Goal: Task Accomplishment & Management: Complete application form

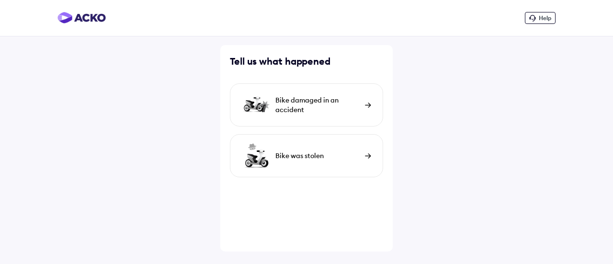
click at [316, 102] on div "Bike damaged in an accident" at bounding box center [317, 104] width 85 height 19
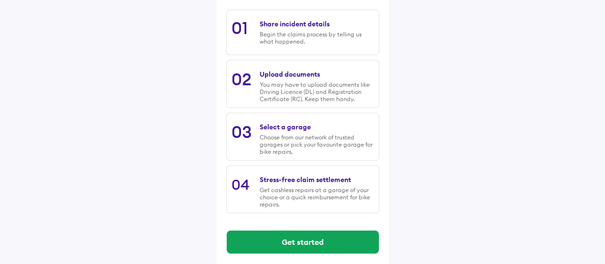
scroll to position [166, 0]
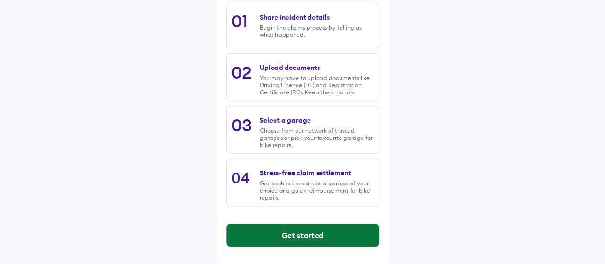
click at [300, 231] on button "Get started" at bounding box center [303, 234] width 152 height 23
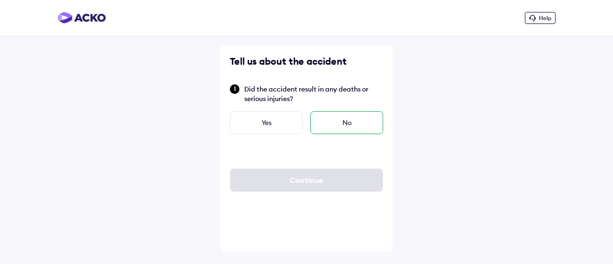
click at [348, 120] on div "No" at bounding box center [346, 122] width 73 height 23
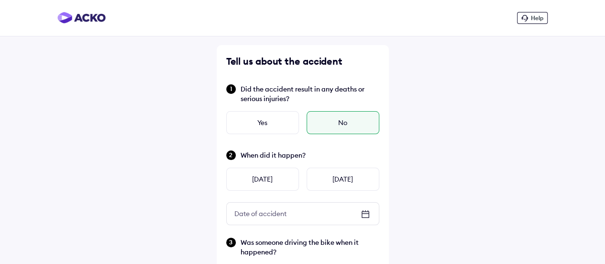
scroll to position [48, 0]
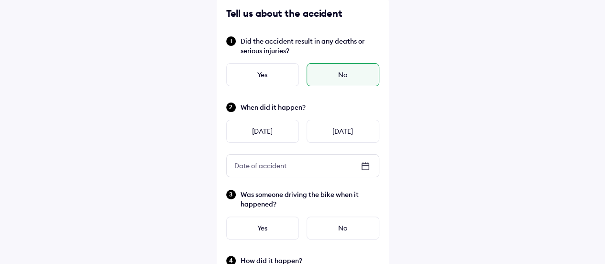
click at [283, 166] on div "Date of accident" at bounding box center [260, 165] width 67 height 17
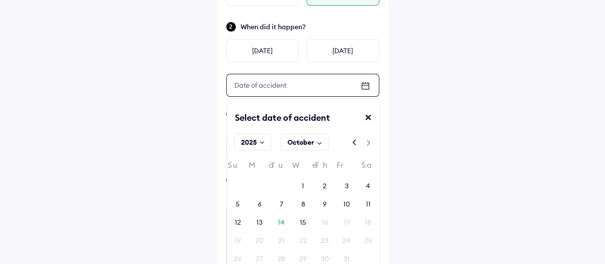
scroll to position [144, 0]
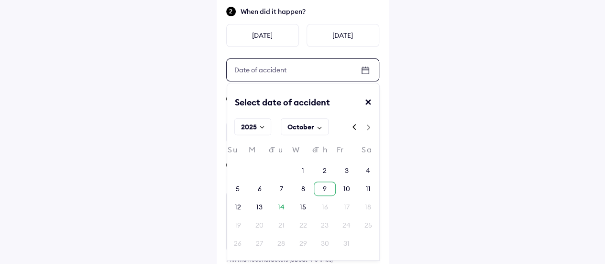
click at [321, 187] on div "9" at bounding box center [325, 188] width 22 height 14
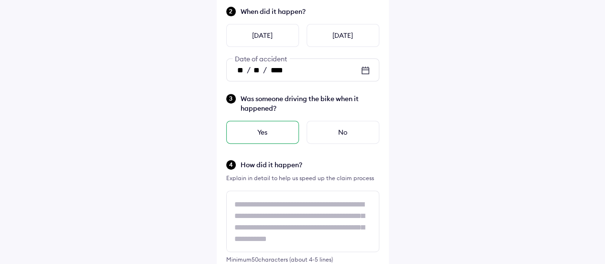
click at [270, 134] on div "Yes" at bounding box center [262, 132] width 73 height 23
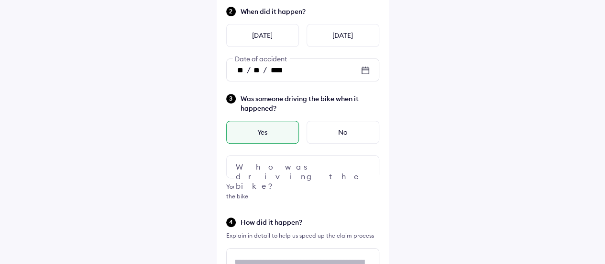
scroll to position [191, 0]
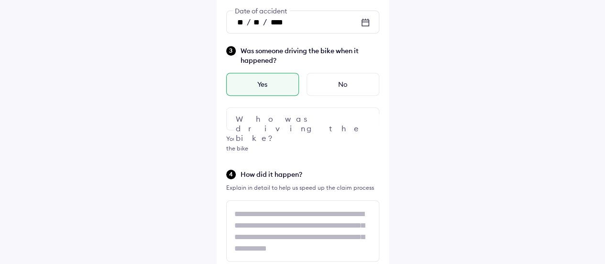
click at [286, 122] on div at bounding box center [302, 118] width 153 height 23
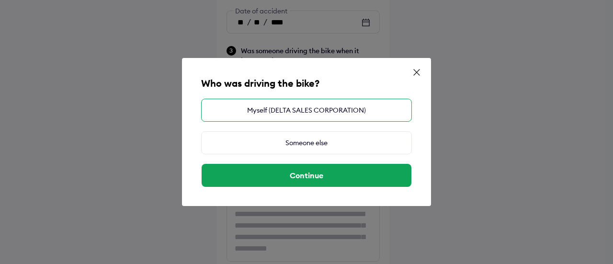
click at [295, 111] on div "Myself (DELTA SALES CORPORATION)" at bounding box center [306, 110] width 211 height 23
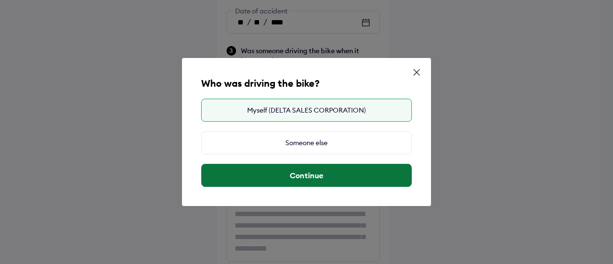
click at [316, 179] on button "Continue" at bounding box center [306, 175] width 210 height 23
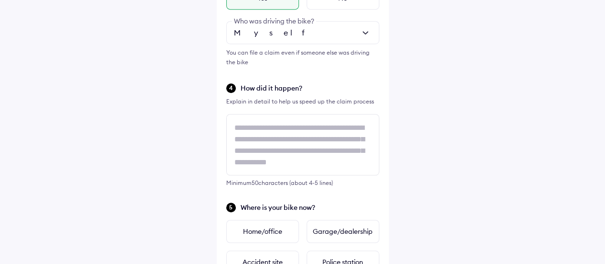
scroll to position [287, 0]
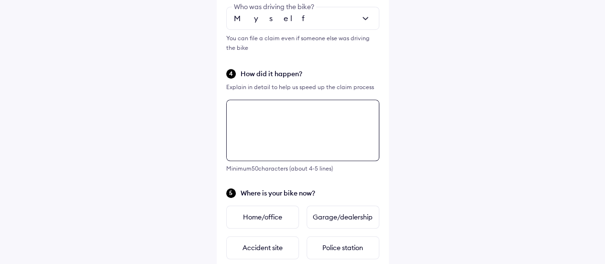
click at [267, 120] on textarea at bounding box center [302, 130] width 153 height 61
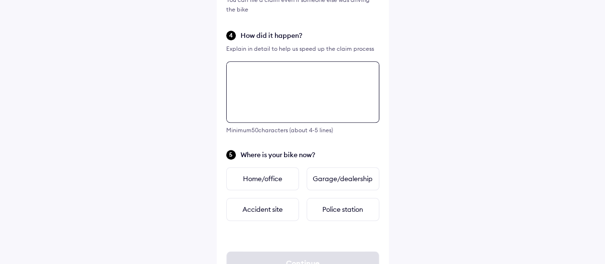
scroll to position [322, 0]
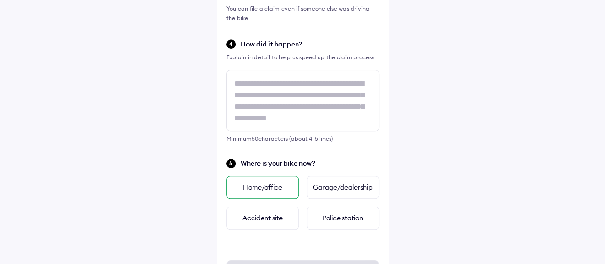
click at [273, 188] on div "Home/office" at bounding box center [262, 187] width 73 height 23
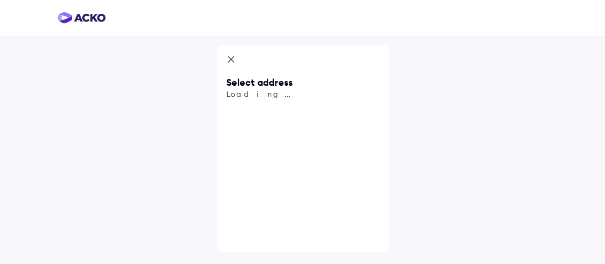
scroll to position [0, 0]
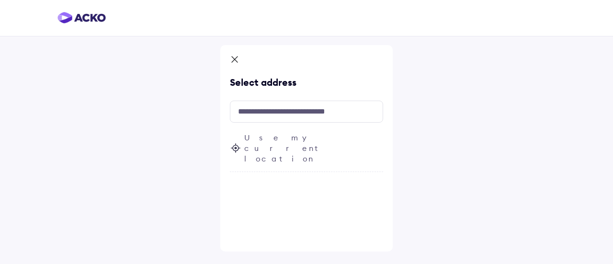
click at [280, 139] on span "Use my current location" at bounding box center [313, 148] width 139 height 32
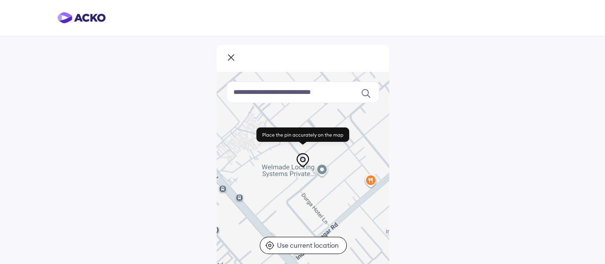
drag, startPoint x: 337, startPoint y: 178, endPoint x: 298, endPoint y: 141, distance: 53.5
click at [298, 141] on div "To navigate the map with touch gestures double-tap and hold your finger on the …" at bounding box center [303, 167] width 172 height 191
click at [315, 246] on p "Use current location" at bounding box center [309, 245] width 64 height 10
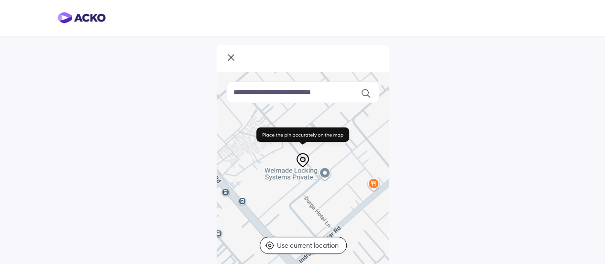
drag, startPoint x: 323, startPoint y: 176, endPoint x: 288, endPoint y: 143, distance: 48.4
click at [288, 143] on div "To navigate the map with touch gestures double-tap and hold your finger on the …" at bounding box center [303, 167] width 172 height 191
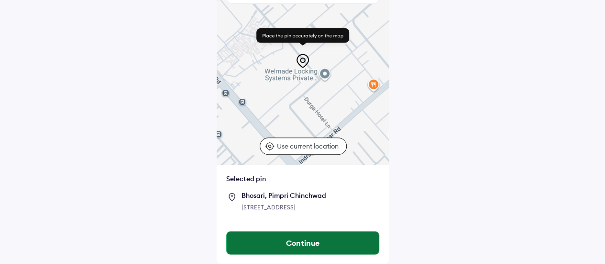
scroll to position [108, 0]
click at [321, 244] on button "Continue" at bounding box center [303, 242] width 152 height 23
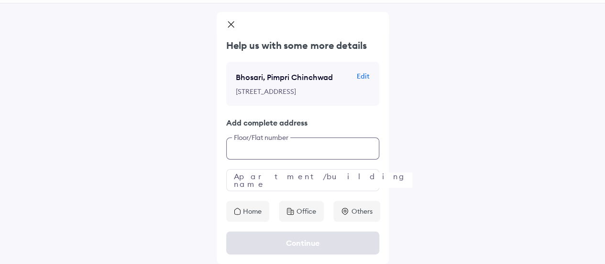
scroll to position [51, 0]
click at [302, 151] on input "text" at bounding box center [302, 148] width 153 height 22
type input "****"
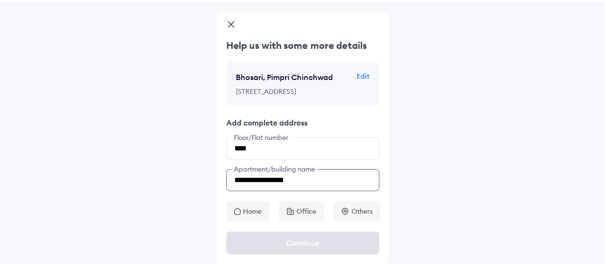
type input "**********"
click at [302, 208] on p "Office" at bounding box center [307, 211] width 20 height 10
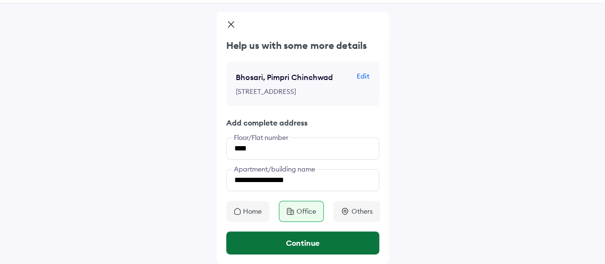
click at [321, 244] on button "Continue" at bounding box center [302, 242] width 153 height 23
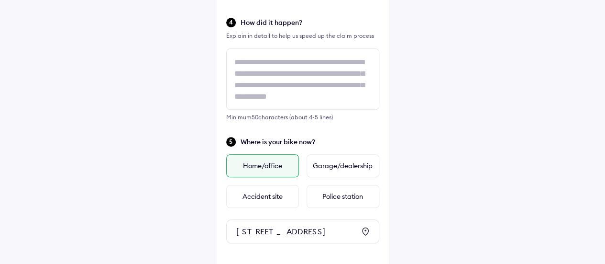
scroll to position [288, 0]
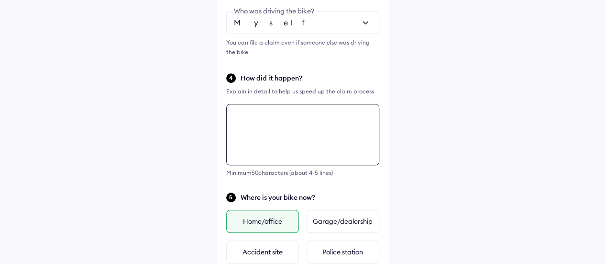
click at [293, 114] on div "Minimum 50 characters (about 4-5 lines)" at bounding box center [302, 140] width 153 height 72
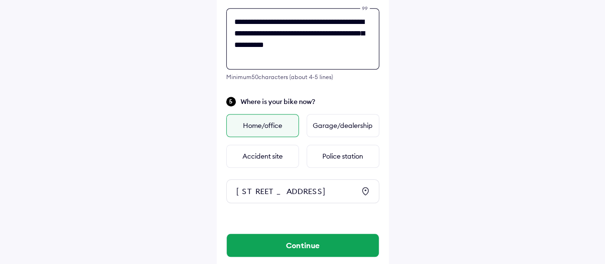
scroll to position [431, 0]
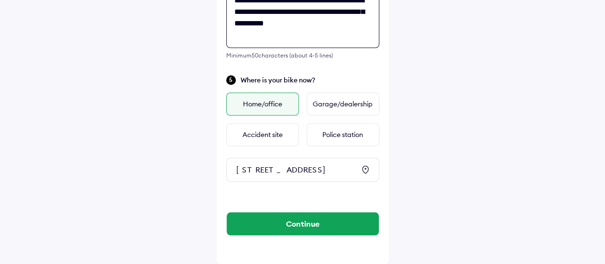
type textarea "**********"
click at [267, 165] on div "13/5/114, S Block Midc, Bhosari, Pimpri Chinchwad, Pimpri-Chinchwad, Maharashtr…" at bounding box center [295, 170] width 119 height 10
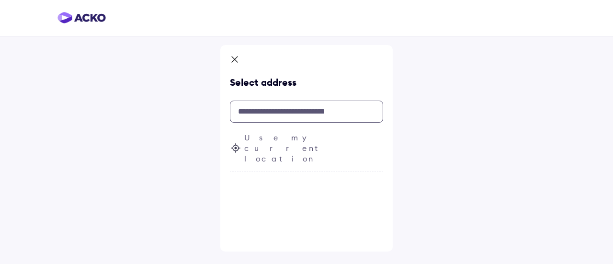
click at [273, 112] on input "text" at bounding box center [306, 112] width 153 height 22
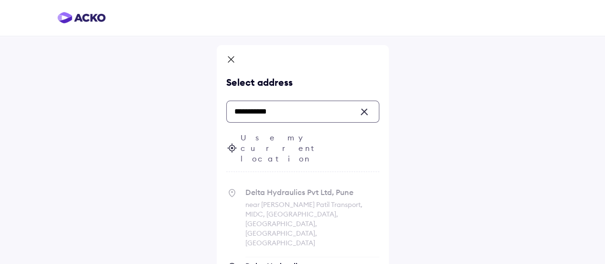
click at [301, 181] on span "Delta Hydraulics Pvt Ltd, Pune near Lande Patil Transport, MIDC, Bhosari, Pune,…" at bounding box center [313, 216] width 134 height 70
type input "**********"
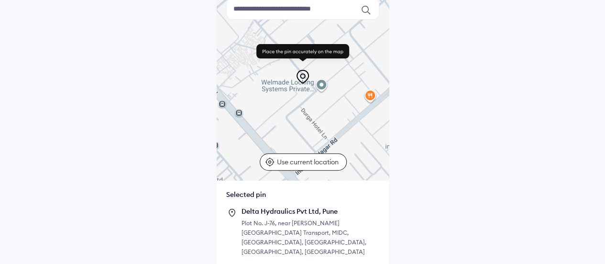
scroll to position [118, 0]
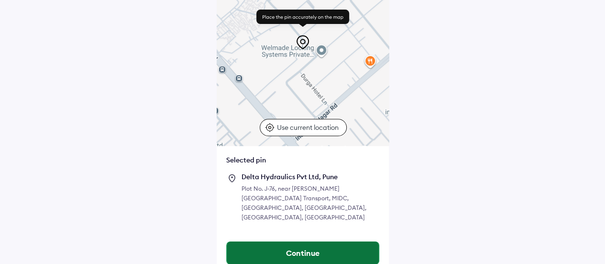
click at [323, 241] on button "Continue" at bounding box center [303, 252] width 152 height 23
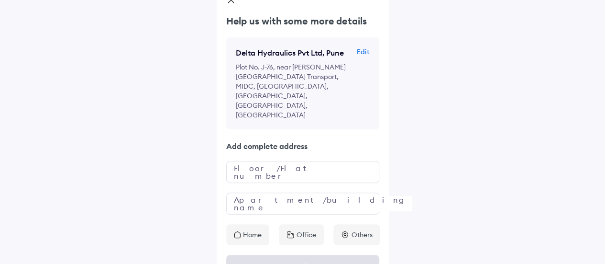
scroll to position [60, 0]
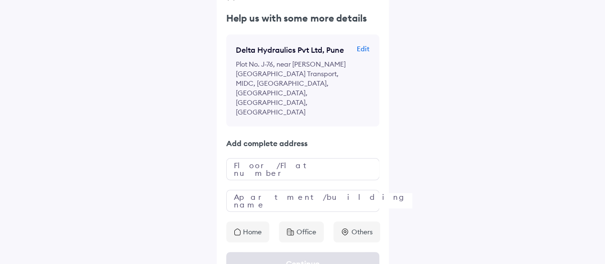
click at [299, 227] on p "Office" at bounding box center [307, 232] width 20 height 10
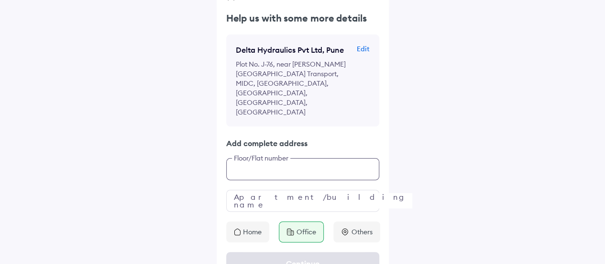
click at [286, 158] on input "text" at bounding box center [302, 169] width 153 height 22
type input "***"
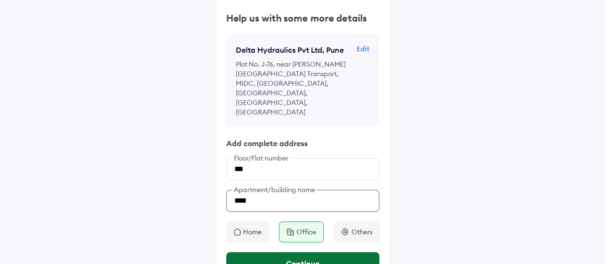
type input "****"
click at [308, 252] on button "Continue" at bounding box center [302, 263] width 153 height 23
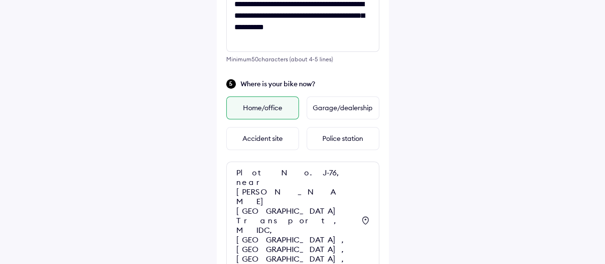
scroll to position [431, 0]
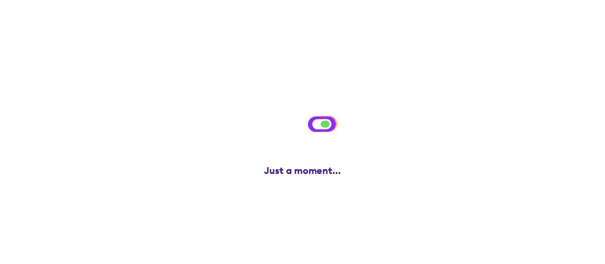
scroll to position [0, 0]
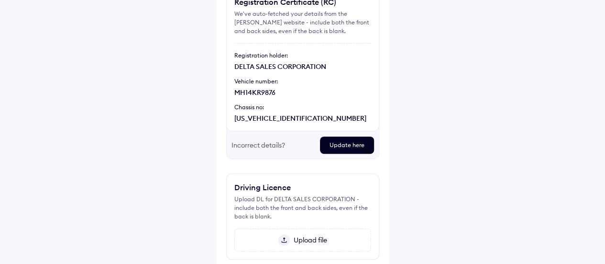
scroll to position [163, 0]
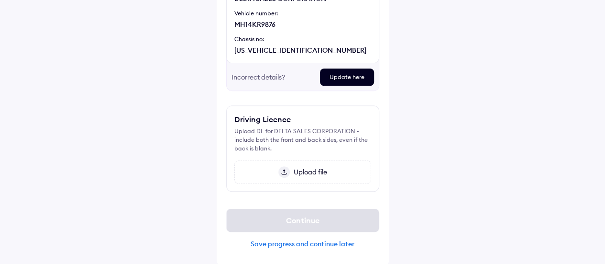
click at [316, 168] on span "Upload file" at bounding box center [308, 172] width 37 height 9
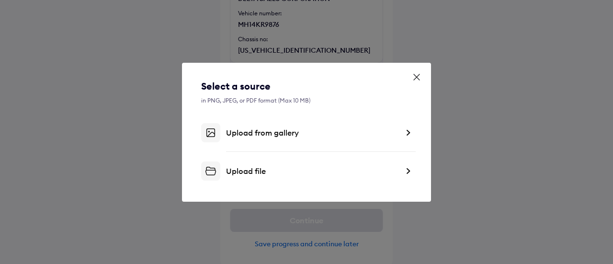
click at [274, 169] on div "Upload file" at bounding box center [312, 171] width 172 height 10
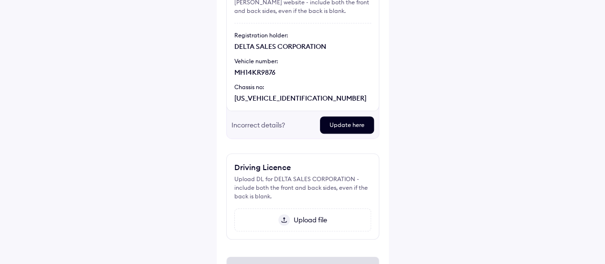
scroll to position [163, 0]
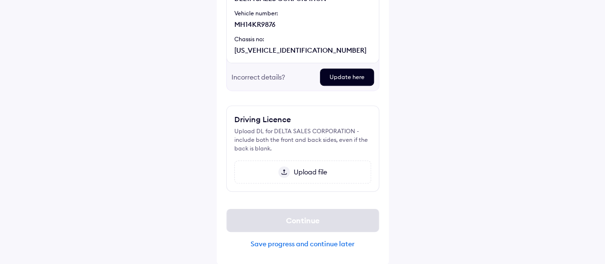
click at [328, 174] on div "Upload file" at bounding box center [303, 171] width 137 height 23
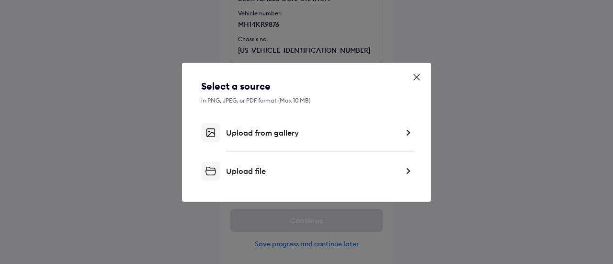
click at [325, 168] on div "Upload file" at bounding box center [312, 171] width 172 height 10
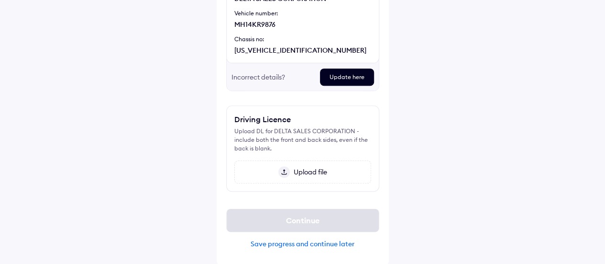
click at [358, 75] on div "Update here" at bounding box center [347, 76] width 54 height 17
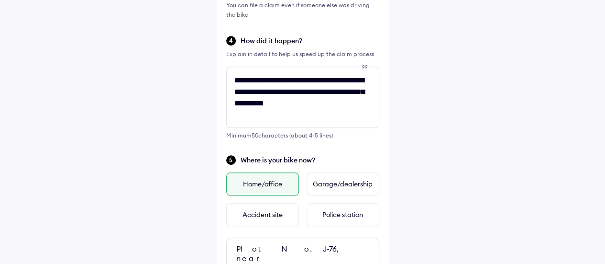
scroll to position [431, 0]
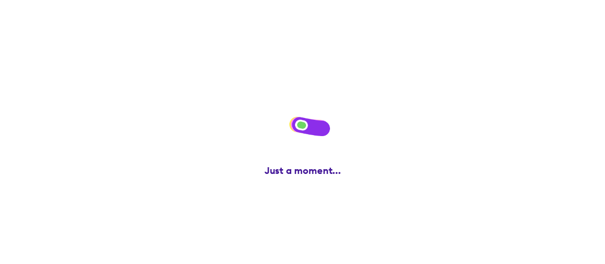
scroll to position [0, 0]
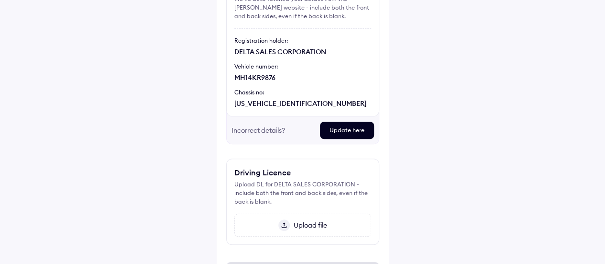
scroll to position [163, 0]
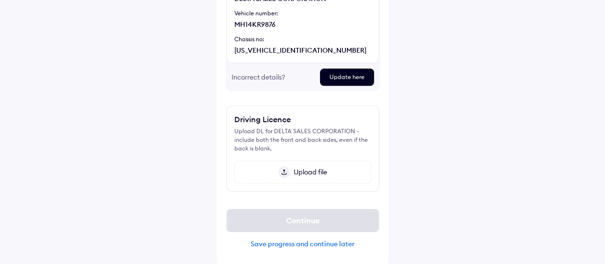
click at [321, 178] on div "Upload file" at bounding box center [303, 171] width 137 height 23
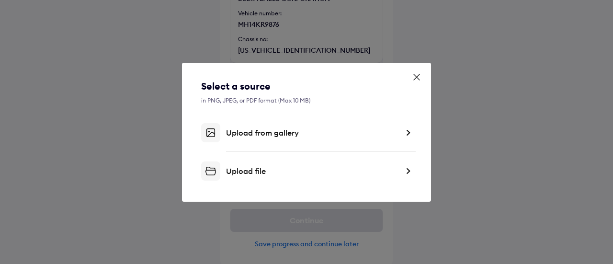
click at [258, 169] on div "Upload file" at bounding box center [312, 171] width 172 height 10
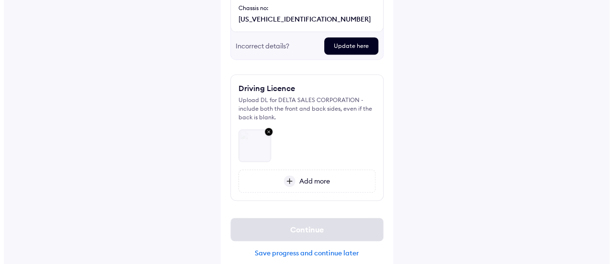
scroll to position [203, 0]
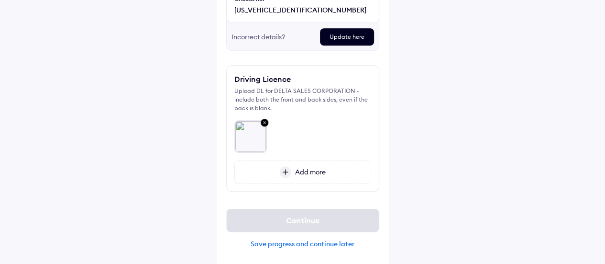
click at [334, 207] on div "Continue Save progress and continue later" at bounding box center [302, 228] width 153 height 55
click at [319, 218] on div "Continue" at bounding box center [302, 220] width 153 height 23
click at [265, 121] on img at bounding box center [264, 123] width 11 height 12
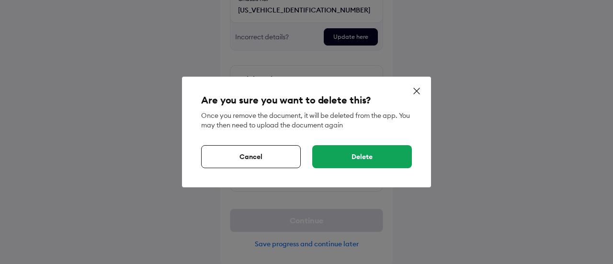
click at [360, 156] on div "Delete" at bounding box center [362, 156] width 100 height 23
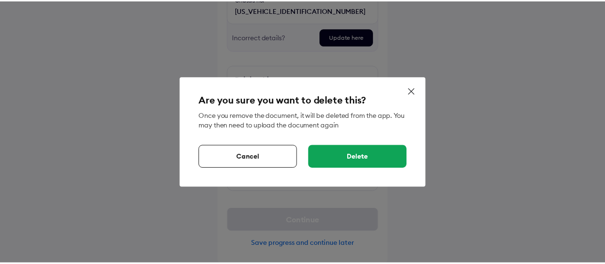
scroll to position [163, 0]
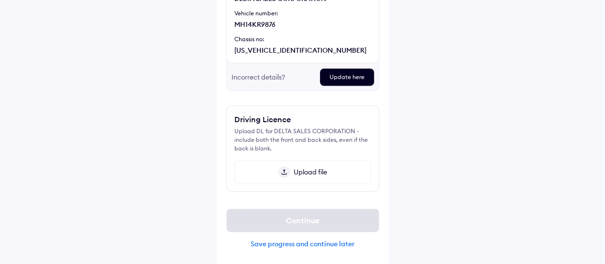
click at [309, 172] on span "Upload file" at bounding box center [308, 172] width 37 height 9
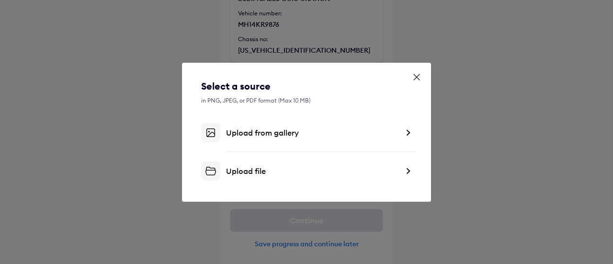
click at [266, 173] on div "Upload file" at bounding box center [312, 171] width 172 height 10
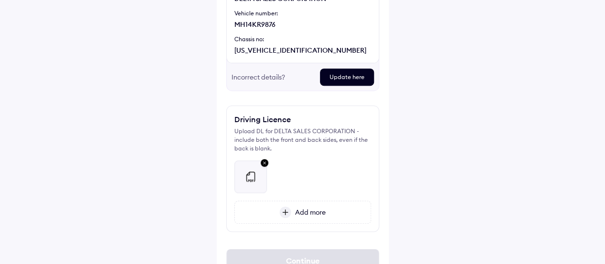
click at [320, 209] on span "Add more" at bounding box center [308, 212] width 34 height 9
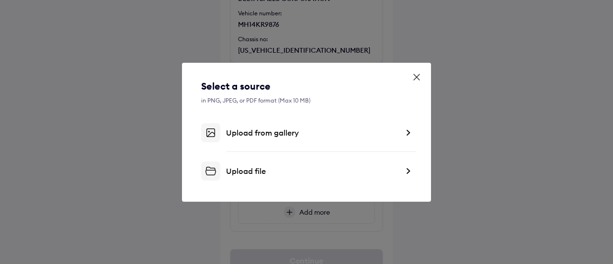
click at [270, 169] on div "Upload file" at bounding box center [312, 171] width 172 height 10
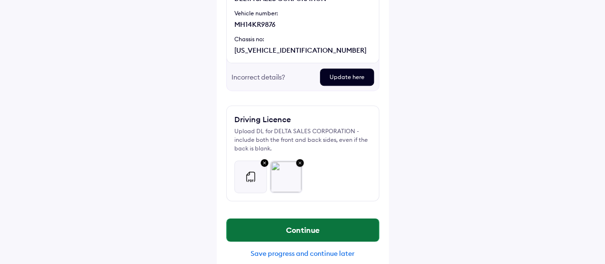
click at [339, 226] on button "Continue" at bounding box center [303, 229] width 152 height 23
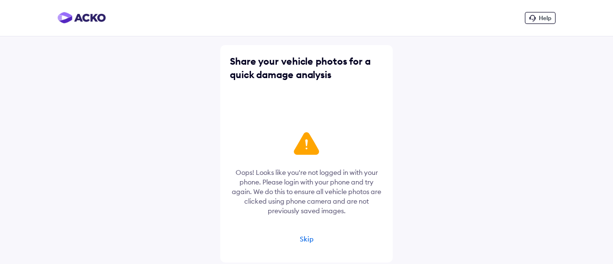
click at [306, 238] on div "Skip" at bounding box center [307, 239] width 14 height 9
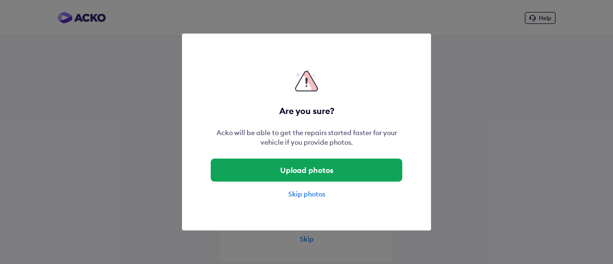
click at [309, 190] on div "Skip photos" at bounding box center [306, 194] width 191 height 10
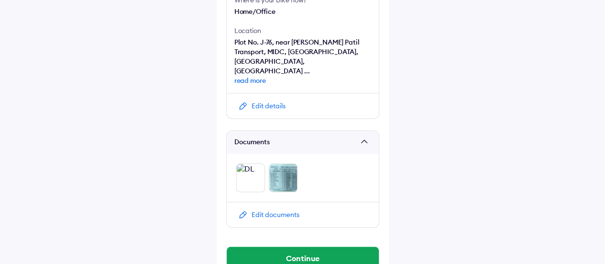
scroll to position [392, 0]
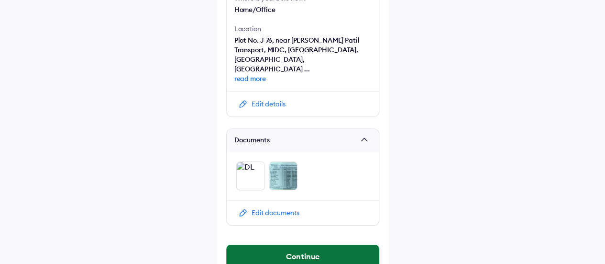
click at [312, 245] on button "Continue" at bounding box center [303, 256] width 152 height 23
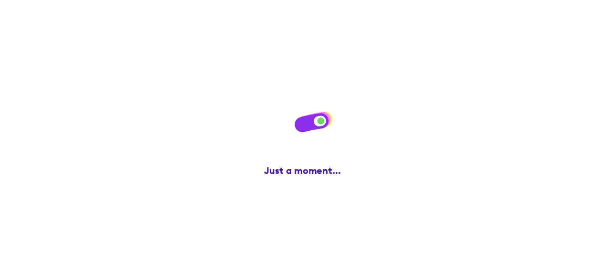
scroll to position [0, 0]
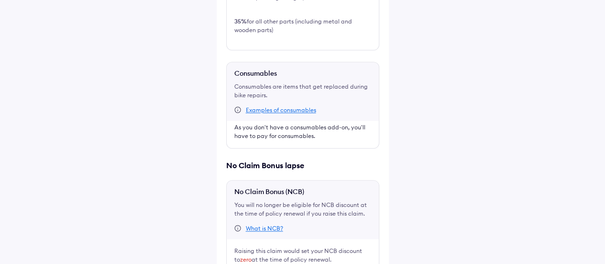
scroll to position [490, 0]
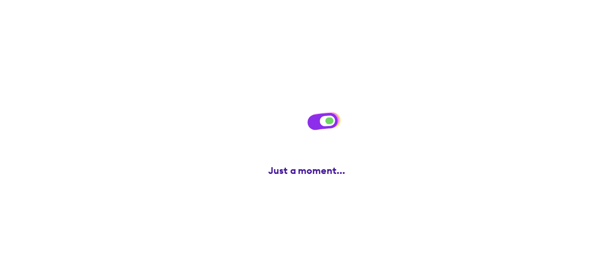
scroll to position [0, 0]
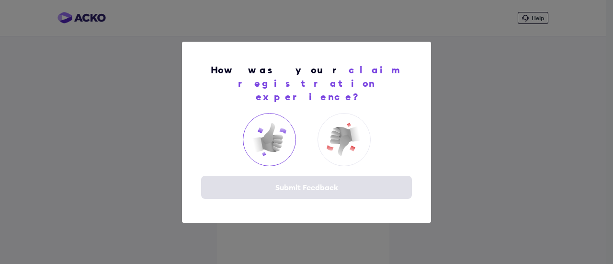
click at [267, 134] on img at bounding box center [269, 139] width 38 height 38
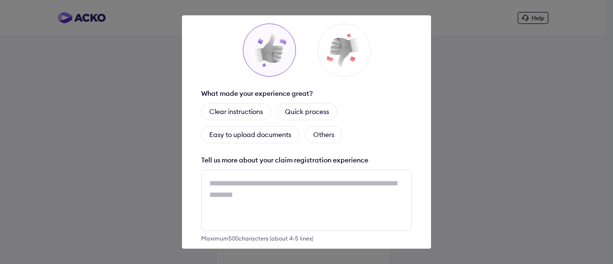
scroll to position [51, 0]
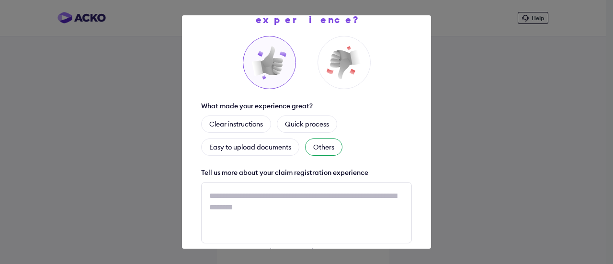
click at [317, 138] on div "Others" at bounding box center [323, 146] width 37 height 17
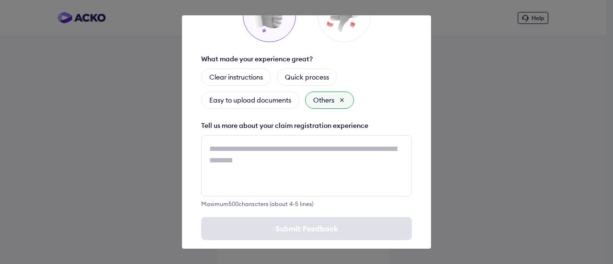
scroll to position [99, 0]
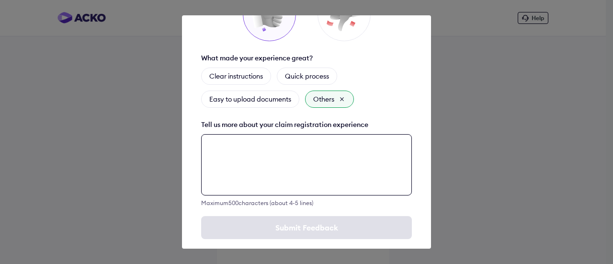
click at [290, 143] on textarea at bounding box center [306, 164] width 211 height 61
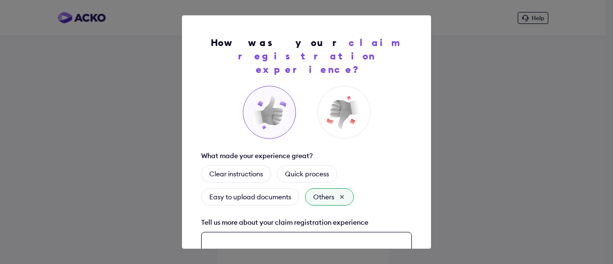
scroll to position [0, 0]
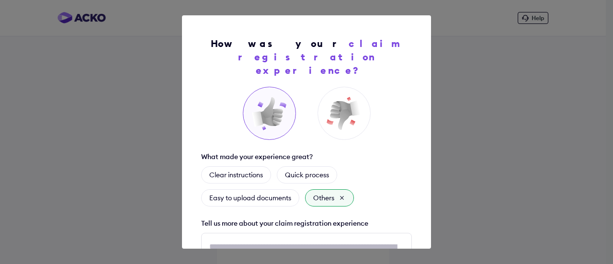
click at [485, 59] on div "How was your claim registration experience? What made your experience great? Cl…" at bounding box center [306, 132] width 613 height 264
click at [474, 93] on div "How was your claim registration experience? What made your experience great? Cl…" at bounding box center [306, 132] width 613 height 264
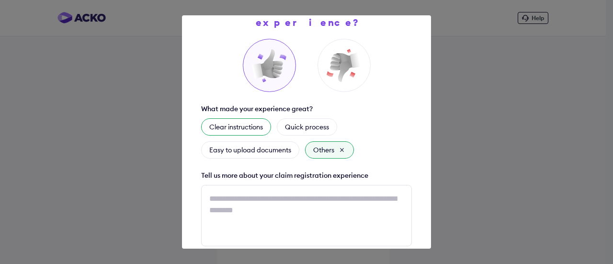
click at [237, 118] on div "Clear instructions" at bounding box center [236, 126] width 70 height 17
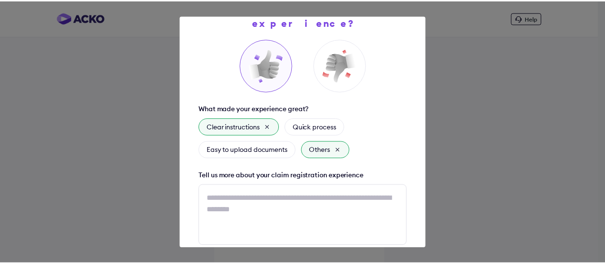
scroll to position [99, 0]
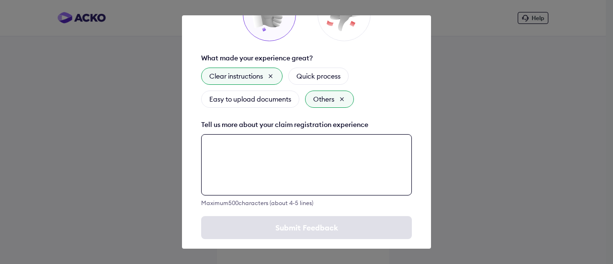
click at [252, 146] on textarea at bounding box center [306, 164] width 211 height 61
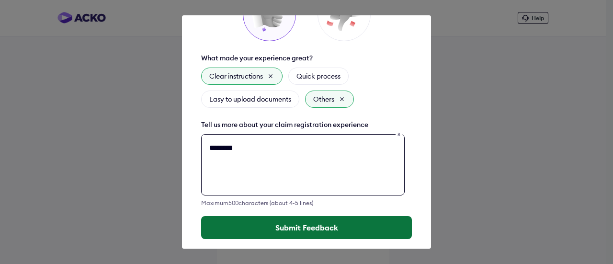
type textarea "********"
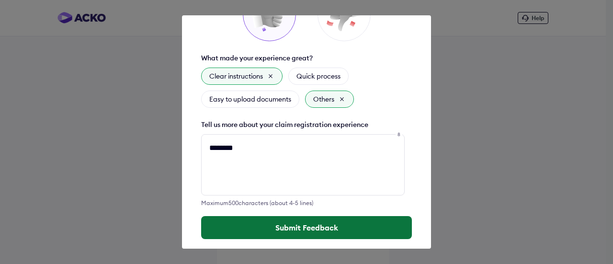
click at [302, 216] on button "Submit Feedback" at bounding box center [306, 227] width 211 height 23
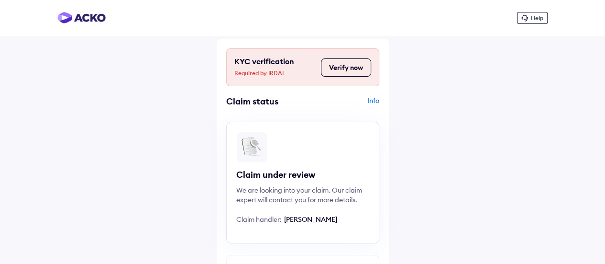
click at [345, 65] on button "Verify now" at bounding box center [346, 67] width 50 height 18
